Goal: Task Accomplishment & Management: Use online tool/utility

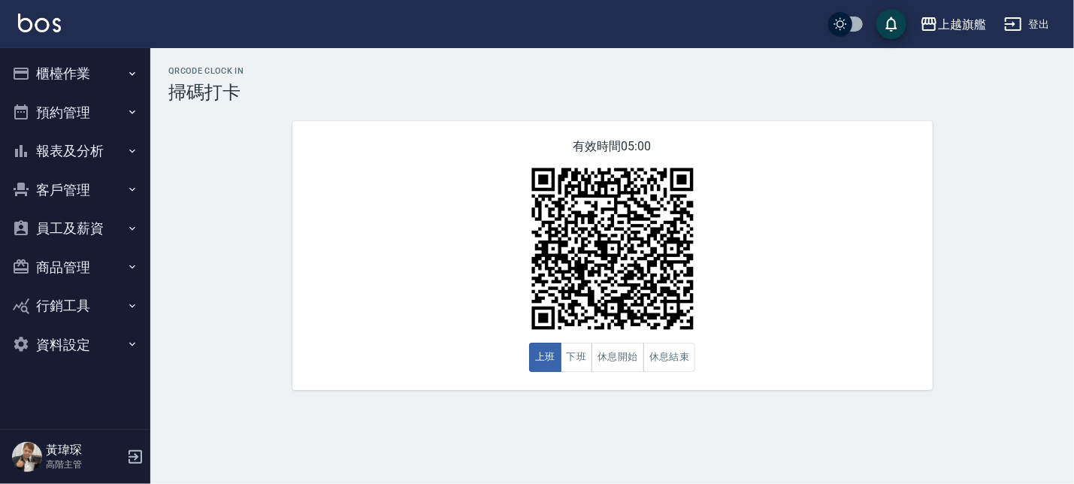
click at [552, 365] on button "上班" at bounding box center [545, 357] width 32 height 29
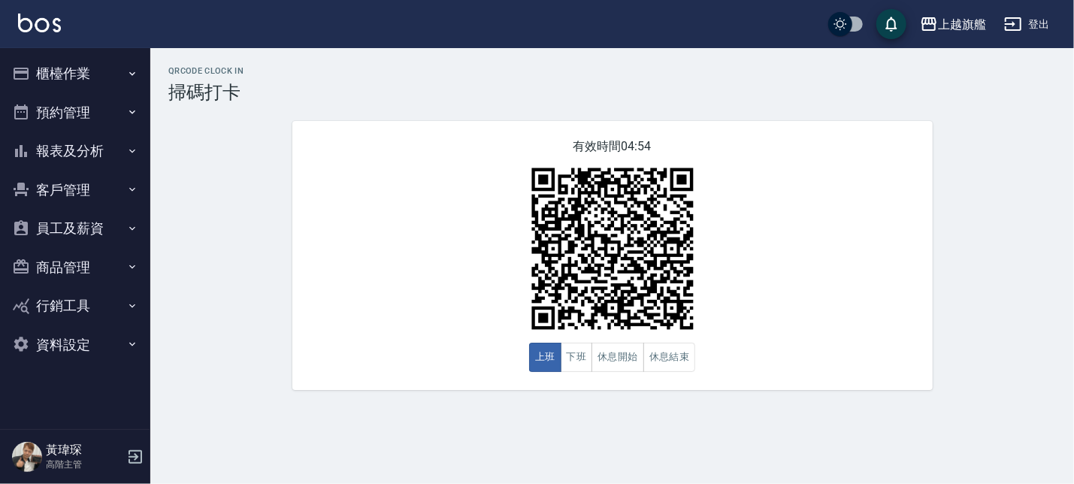
click at [31, 63] on button "櫃檯作業" at bounding box center [75, 73] width 138 height 39
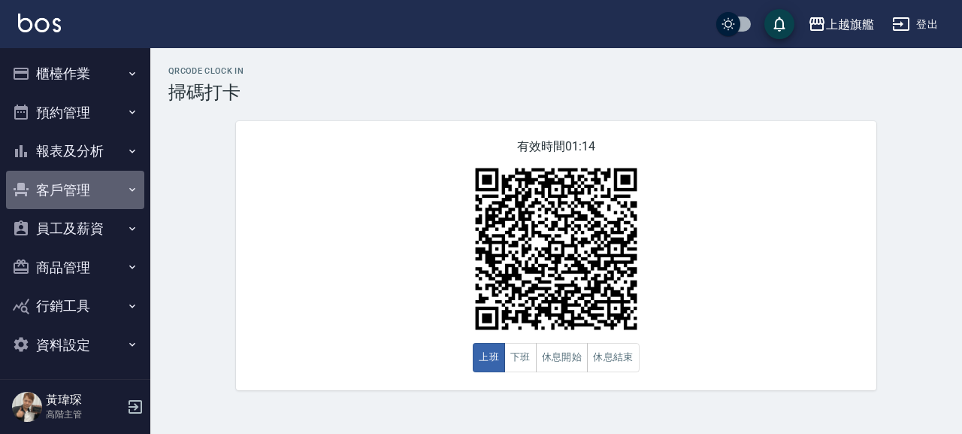
click at [81, 187] on button "客戶管理" at bounding box center [75, 190] width 138 height 39
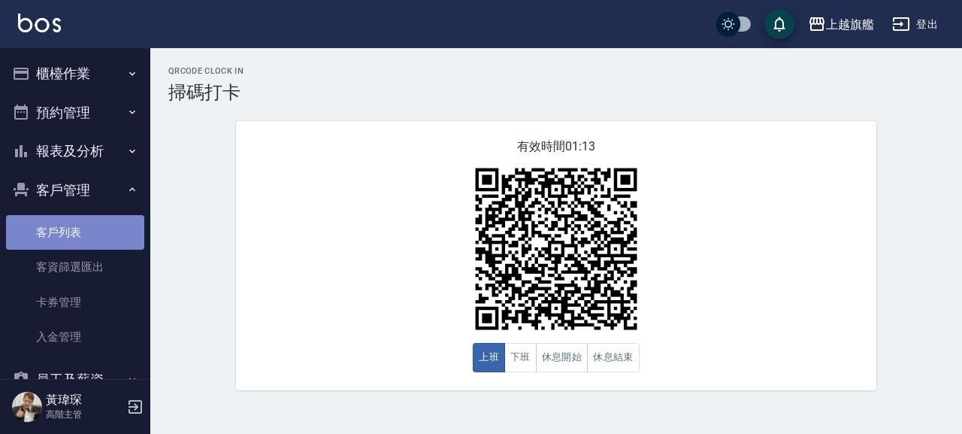
click at [74, 241] on link "客戶列表" at bounding box center [75, 232] width 138 height 35
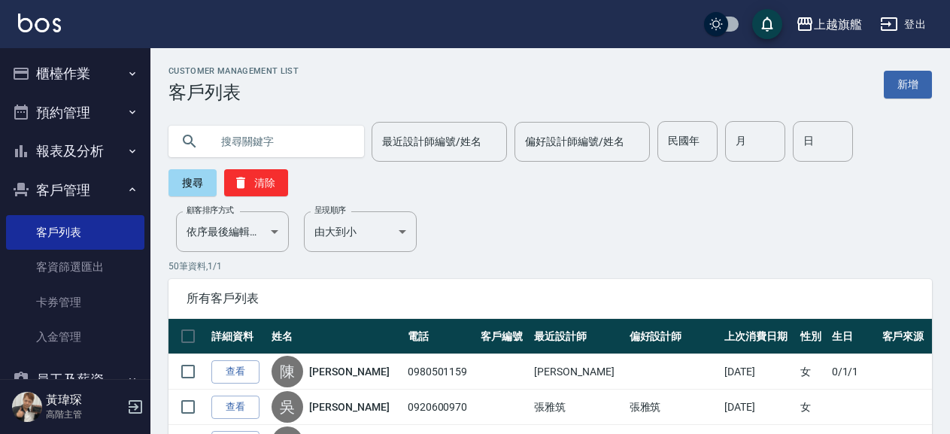
click at [301, 150] on input "text" at bounding box center [281, 141] width 141 height 41
type input "[PERSON_NAME]"
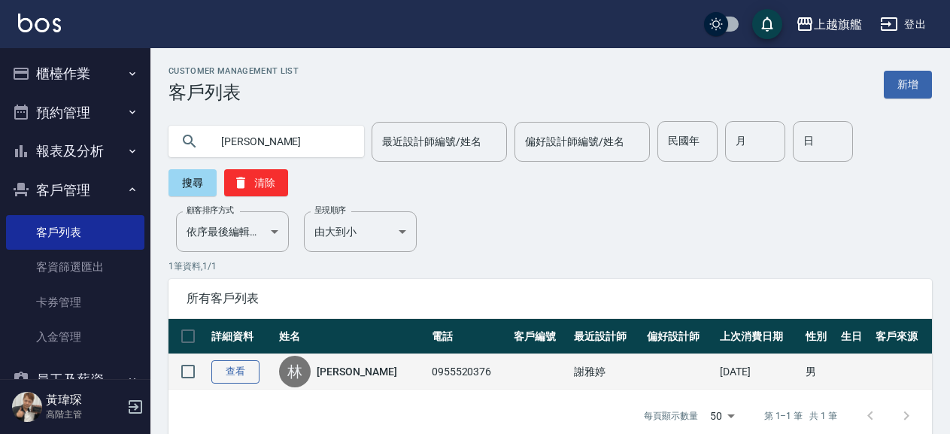
click at [247, 373] on link "查看" at bounding box center [235, 371] width 48 height 23
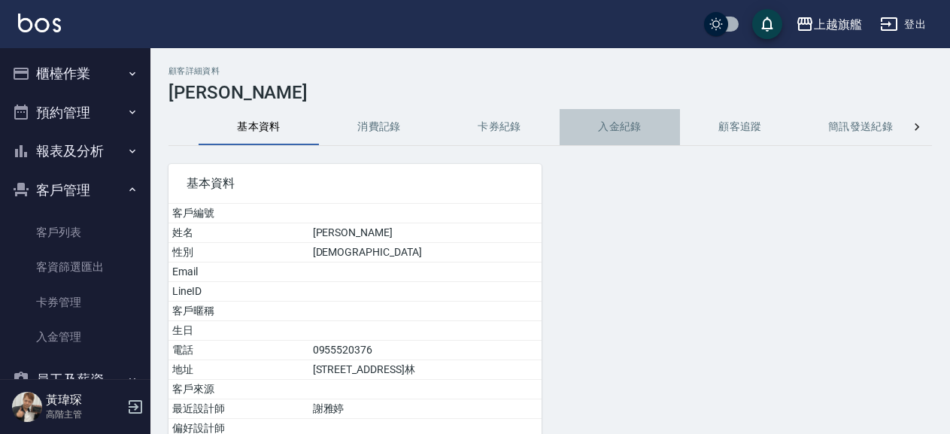
click at [628, 128] on button "入金紀錄" at bounding box center [619, 127] width 120 height 36
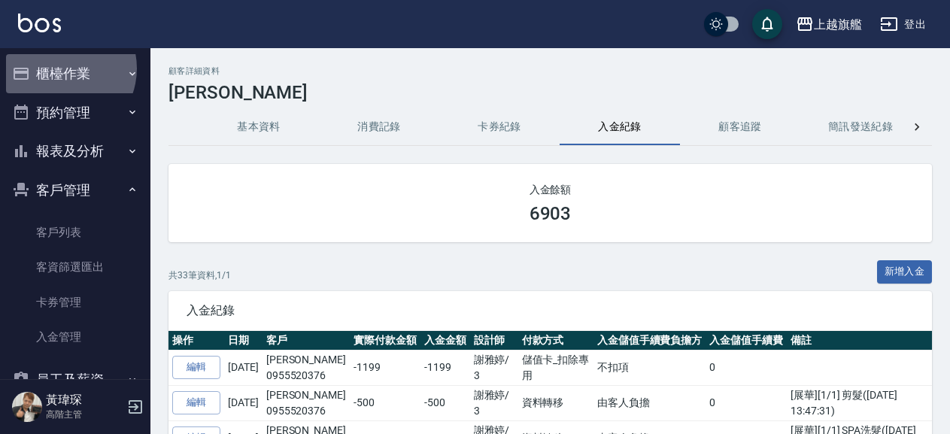
click at [60, 68] on button "櫃檯作業" at bounding box center [75, 73] width 138 height 39
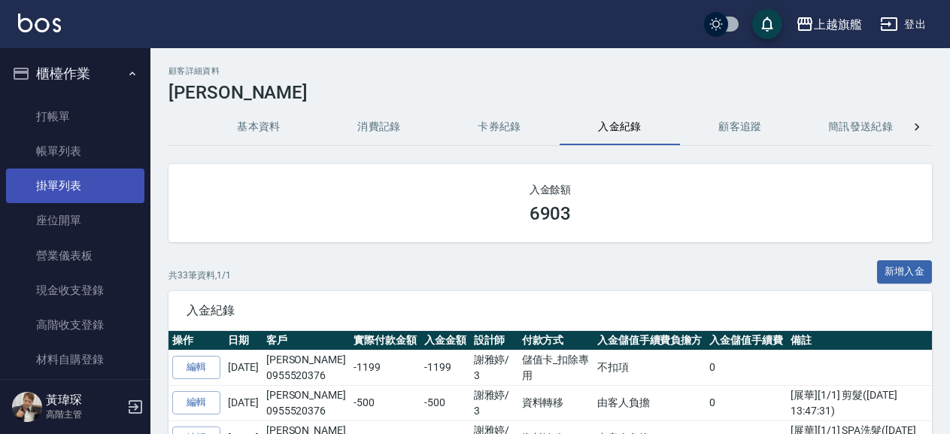
click at [74, 201] on link "掛單列表" at bounding box center [75, 185] width 138 height 35
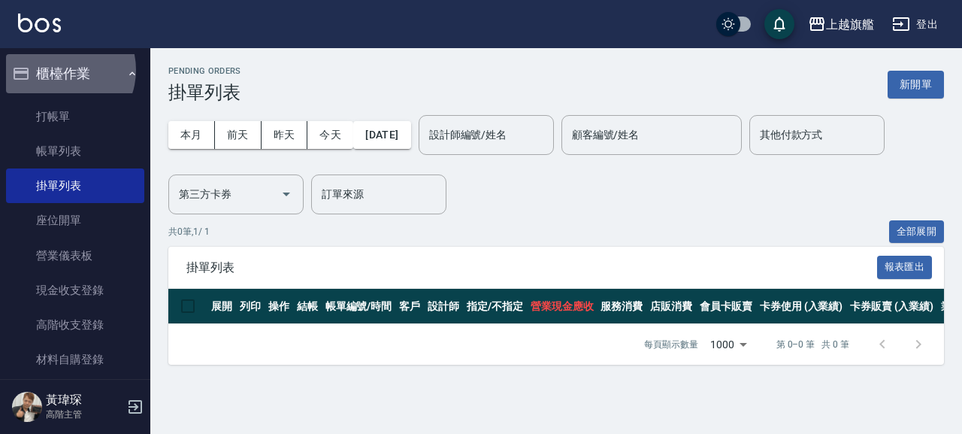
click at [59, 70] on button "櫃檯作業" at bounding box center [75, 73] width 138 height 39
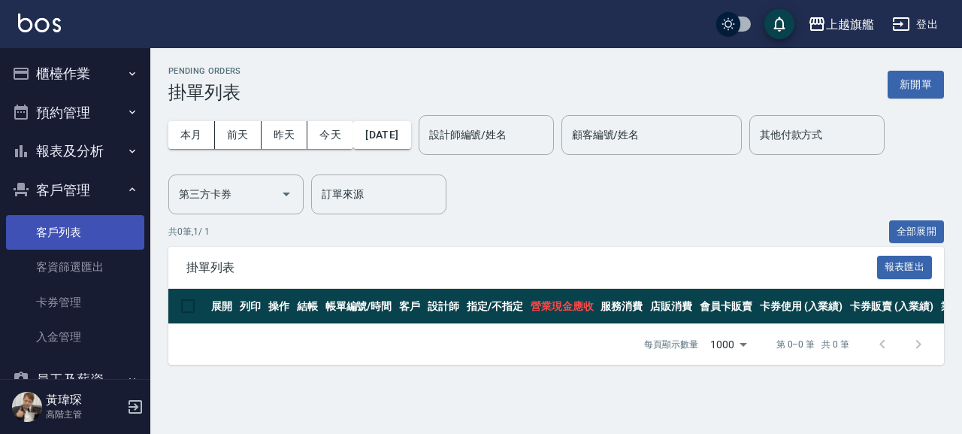
click at [49, 224] on link "客戶列表" at bounding box center [75, 232] width 138 height 35
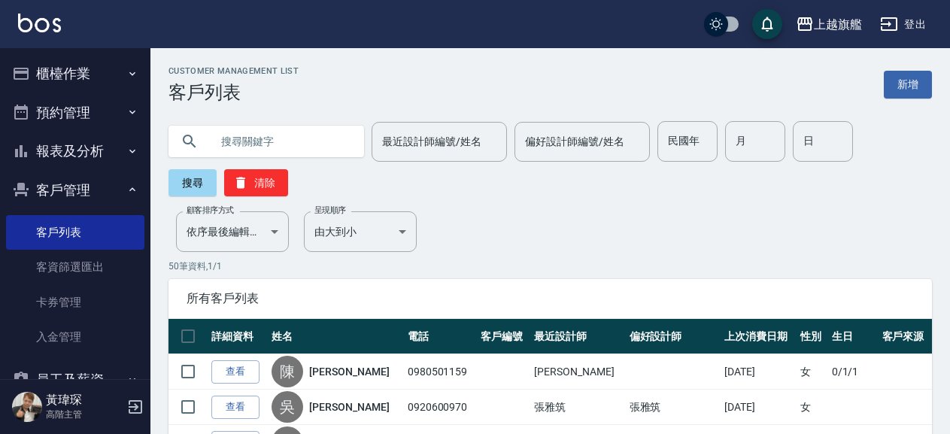
click at [283, 135] on input "text" at bounding box center [281, 141] width 141 height 41
type input "[PERSON_NAME]"
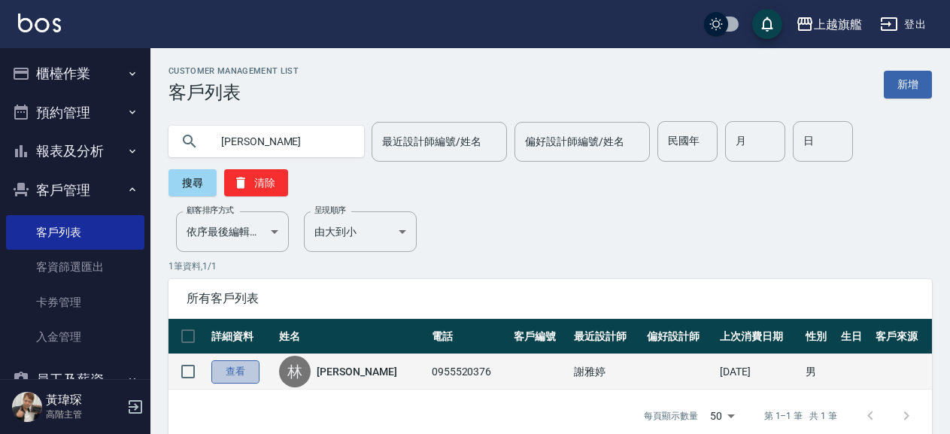
click at [230, 362] on link "查看" at bounding box center [235, 371] width 48 height 23
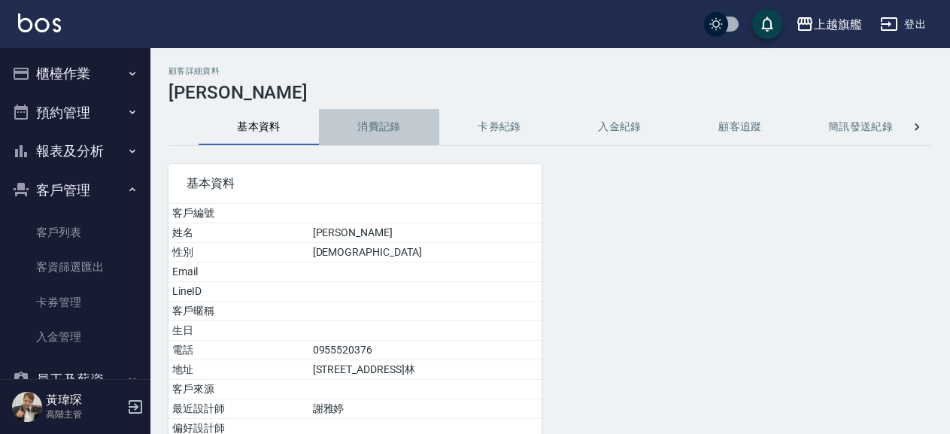
click at [387, 123] on button "消費記錄" at bounding box center [379, 127] width 120 height 36
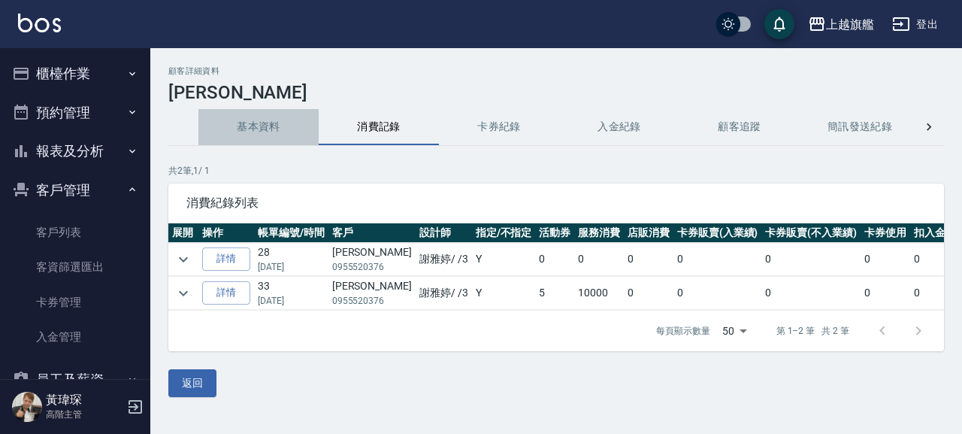
click at [268, 126] on button "基本資料" at bounding box center [259, 127] width 120 height 36
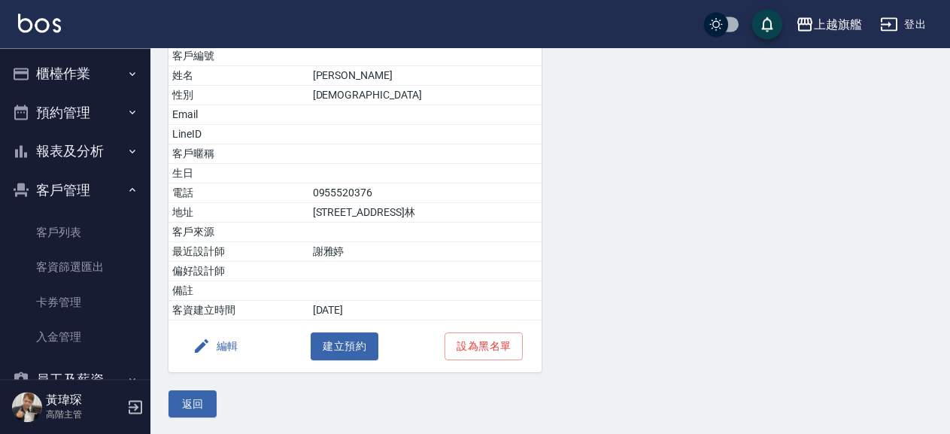
scroll to position [159, 0]
drag, startPoint x: 882, startPoint y: 194, endPoint x: 881, endPoint y: 185, distance: 9.1
click at [889, 193] on div "基本資料 客戶編號 姓名 [PERSON_NAME] 性別 [DEMOGRAPHIC_DATA] Email LineID 客戶暱稱 生日 電話 [PHONE…" at bounding box center [540, 178] width 781 height 383
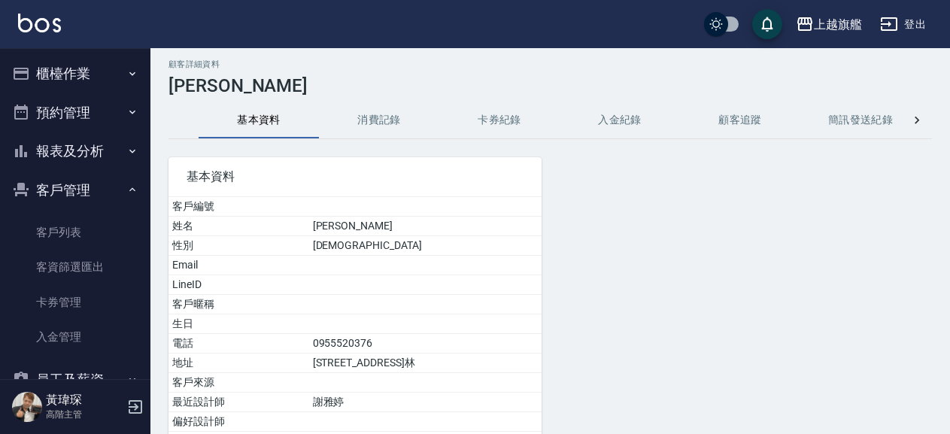
scroll to position [0, 0]
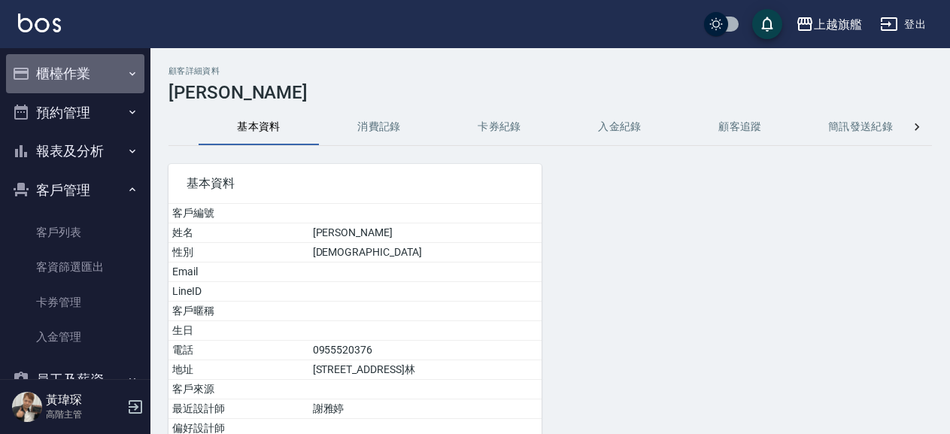
click at [89, 72] on button "櫃檯作業" at bounding box center [75, 73] width 138 height 39
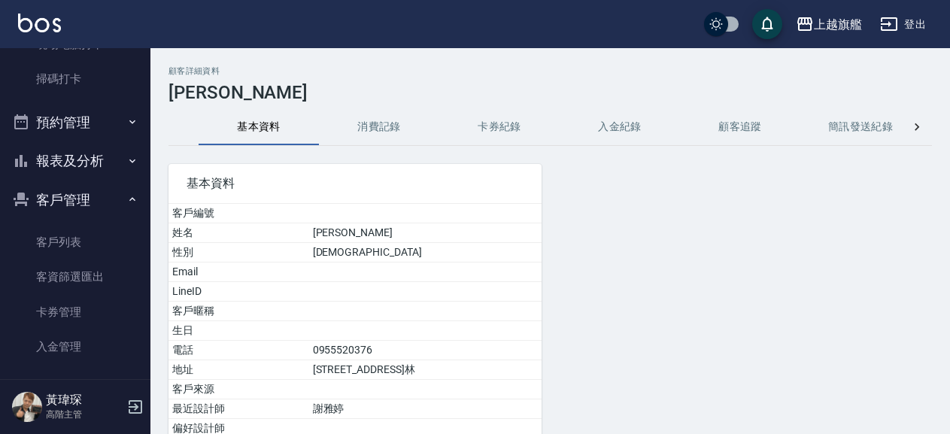
scroll to position [429, 0]
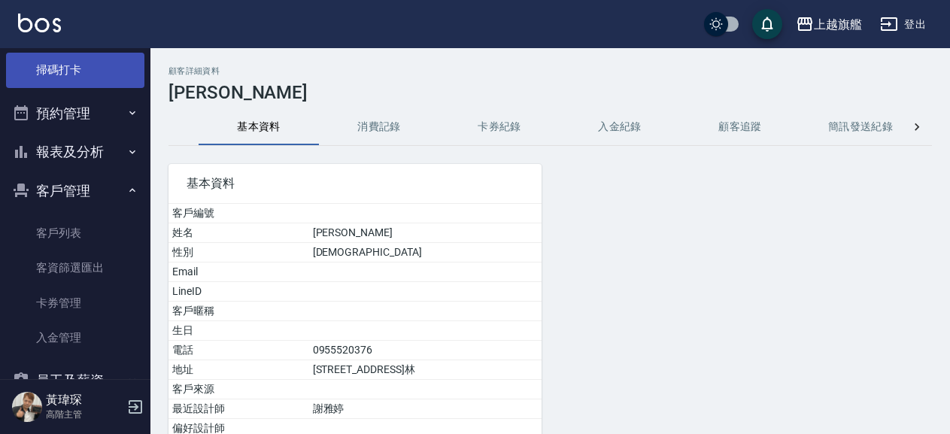
click at [98, 80] on link "掃碼打卡" at bounding box center [75, 70] width 138 height 35
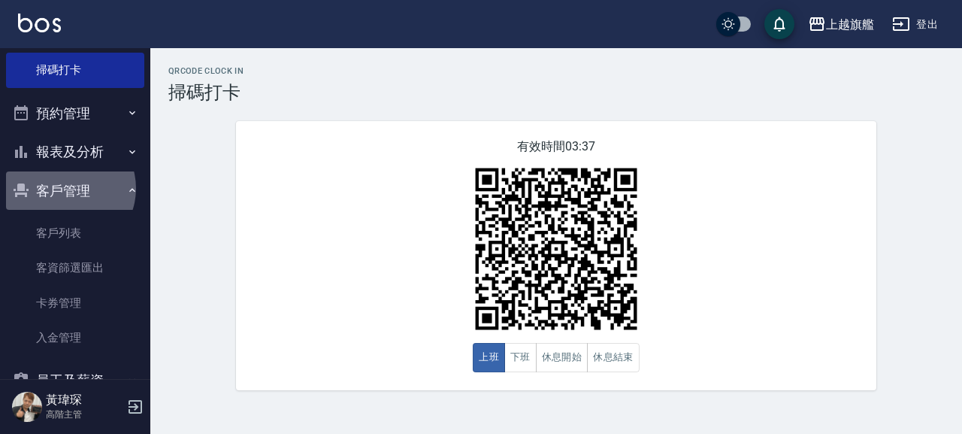
click at [65, 188] on button "客戶管理" at bounding box center [75, 190] width 138 height 39
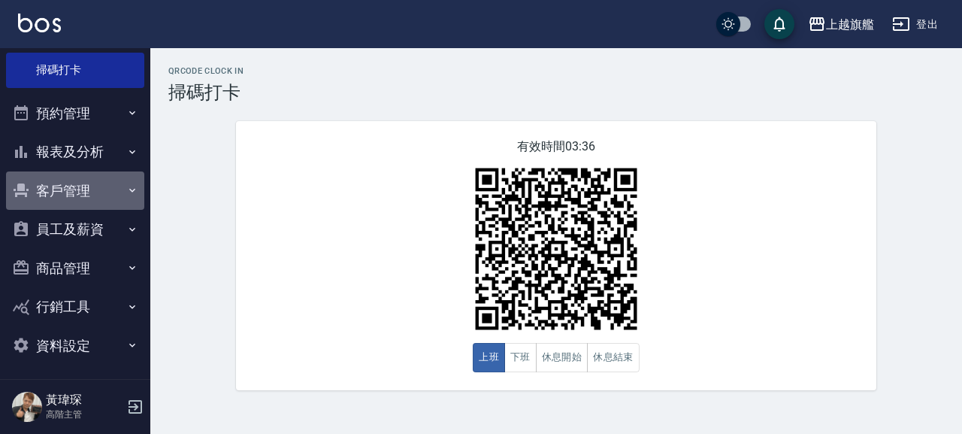
click at [83, 192] on button "客戶管理" at bounding box center [75, 190] width 138 height 39
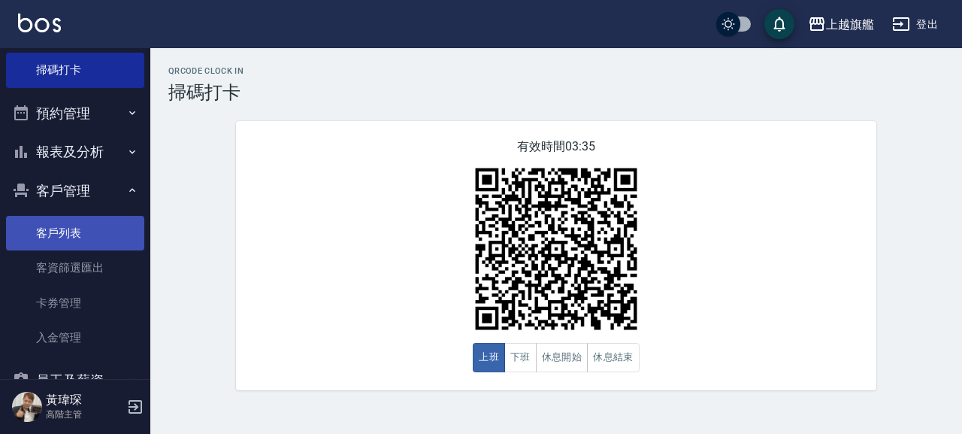
click at [80, 238] on link "客戶列表" at bounding box center [75, 233] width 138 height 35
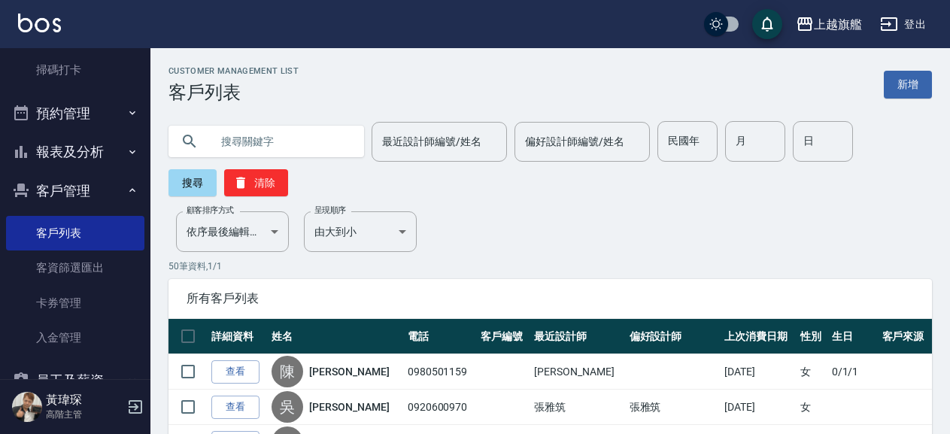
click at [265, 147] on input "text" at bounding box center [281, 141] width 141 height 41
type input "0912685588"
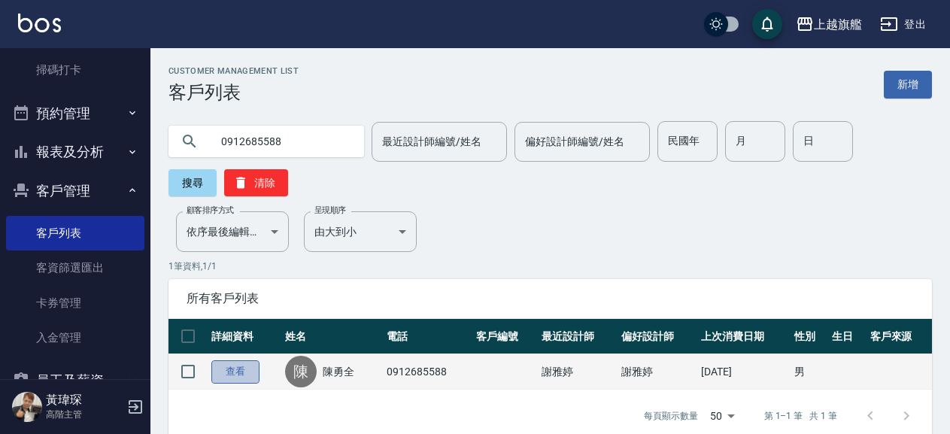
click at [226, 371] on link "查看" at bounding box center [235, 371] width 48 height 23
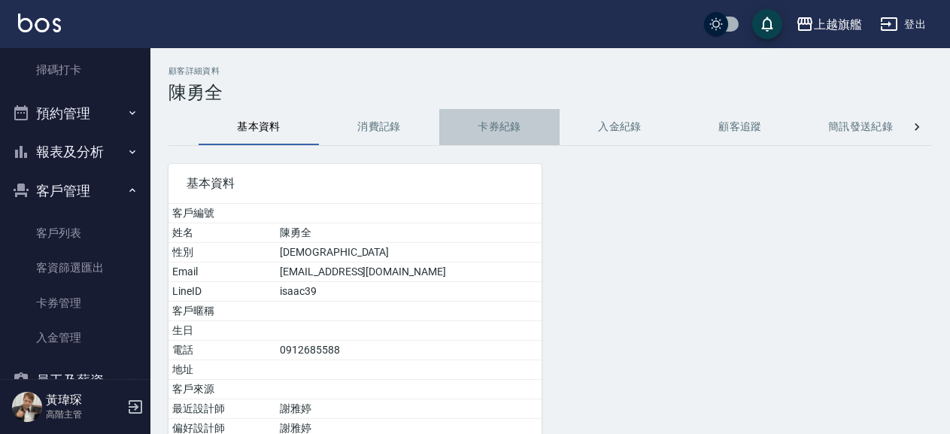
click at [511, 116] on button "卡券紀錄" at bounding box center [499, 127] width 120 height 36
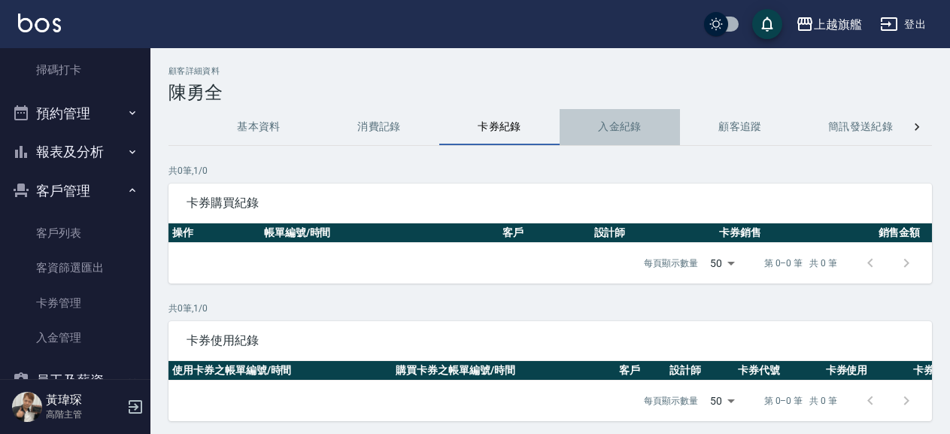
click at [600, 126] on button "入金紀錄" at bounding box center [619, 127] width 120 height 36
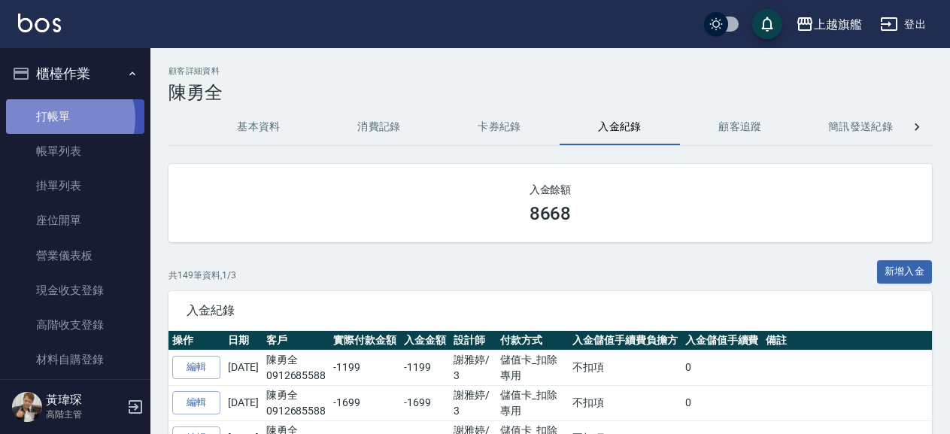
click at [64, 118] on link "打帳單" at bounding box center [75, 116] width 138 height 35
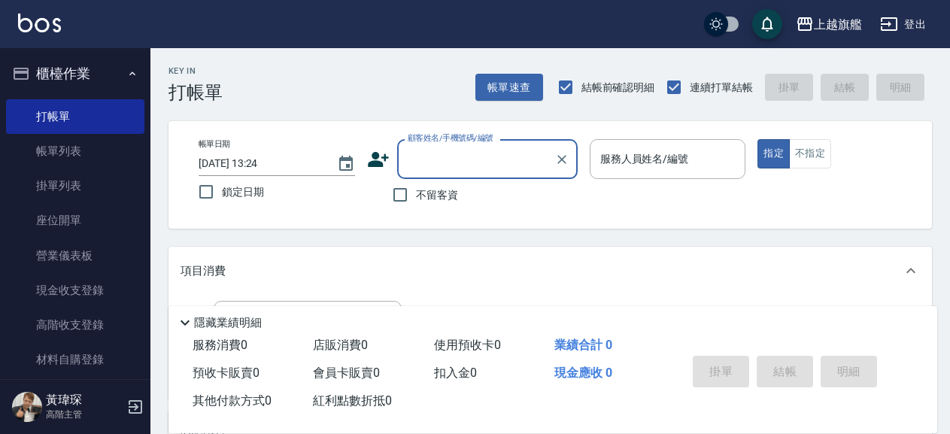
click at [387, 296] on div "服務名稱/代號 服務名稱/代號" at bounding box center [549, 347] width 763 height 104
